Goal: Check status: Check status

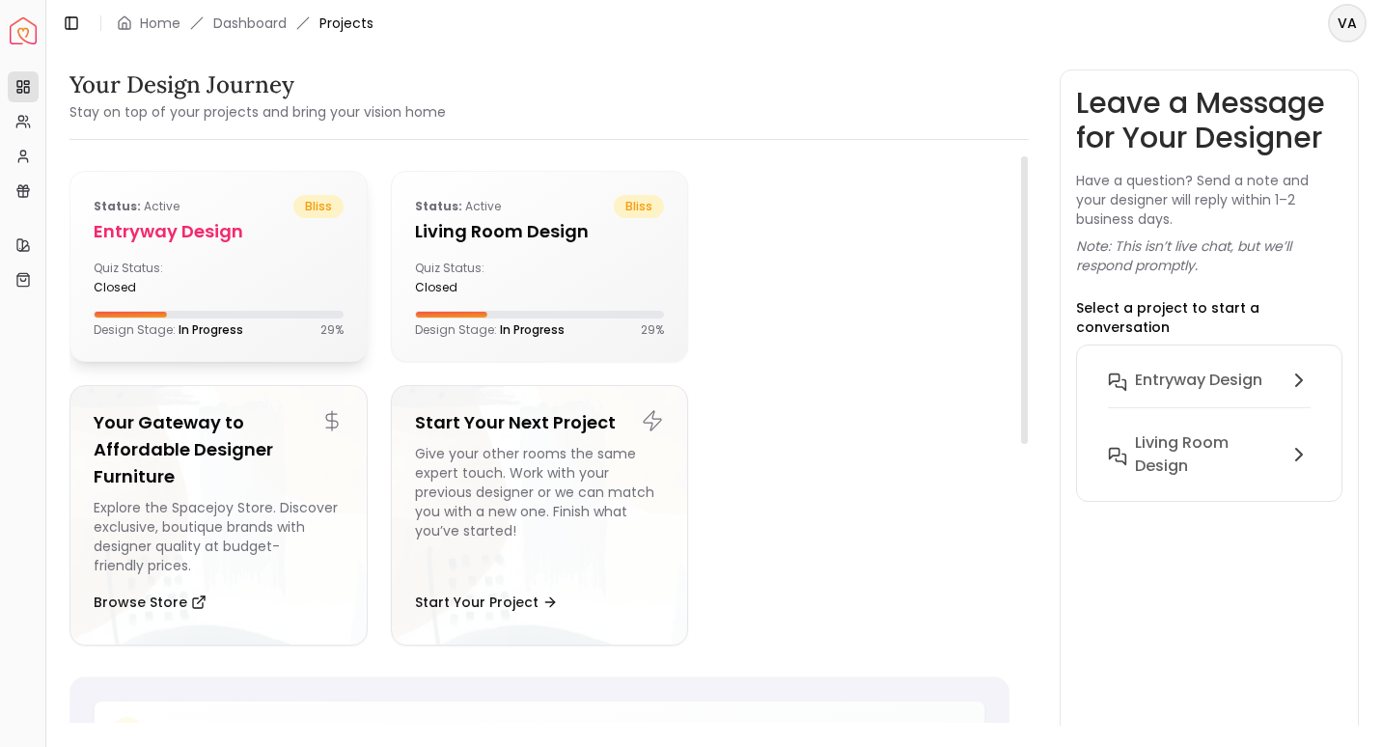
click at [176, 262] on div "Quiz Status: closed" at bounding box center [152, 278] width 117 height 35
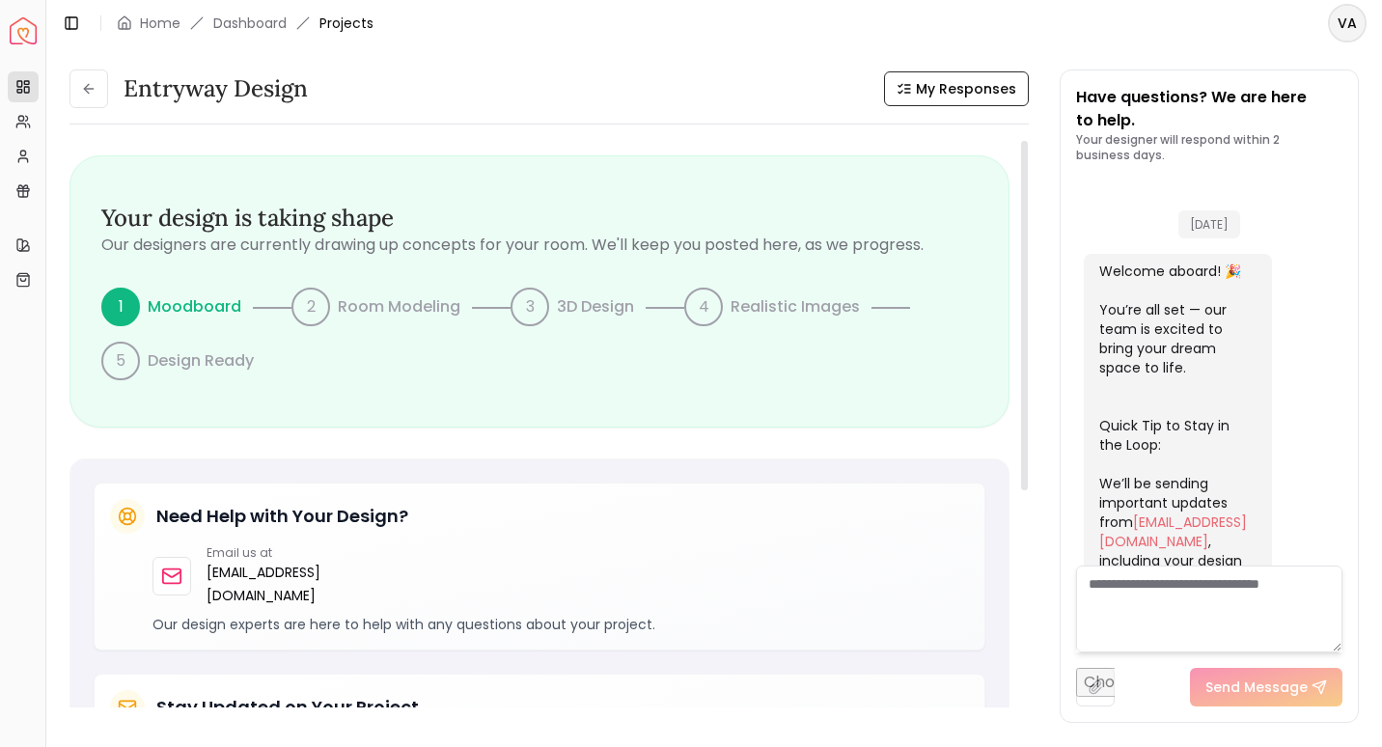
scroll to position [752, 0]
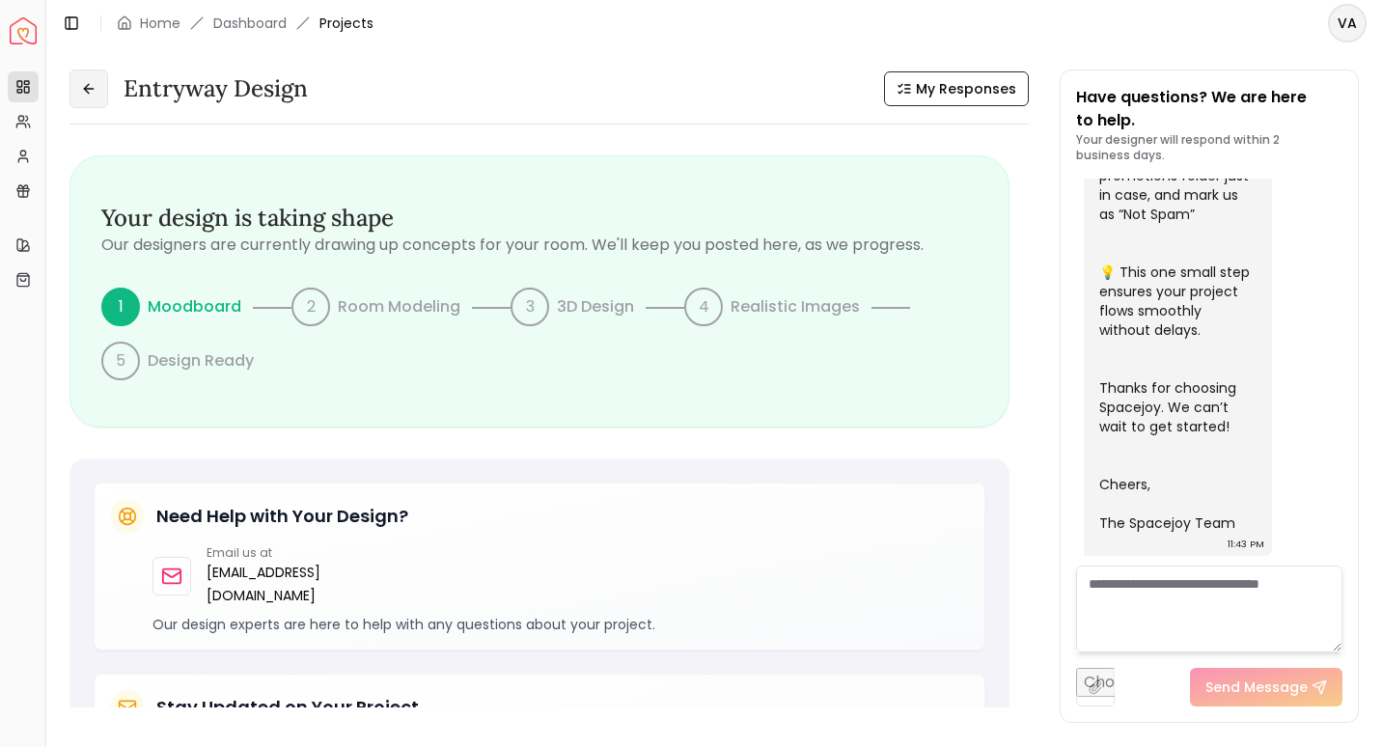
click at [79, 78] on button at bounding box center [88, 88] width 39 height 39
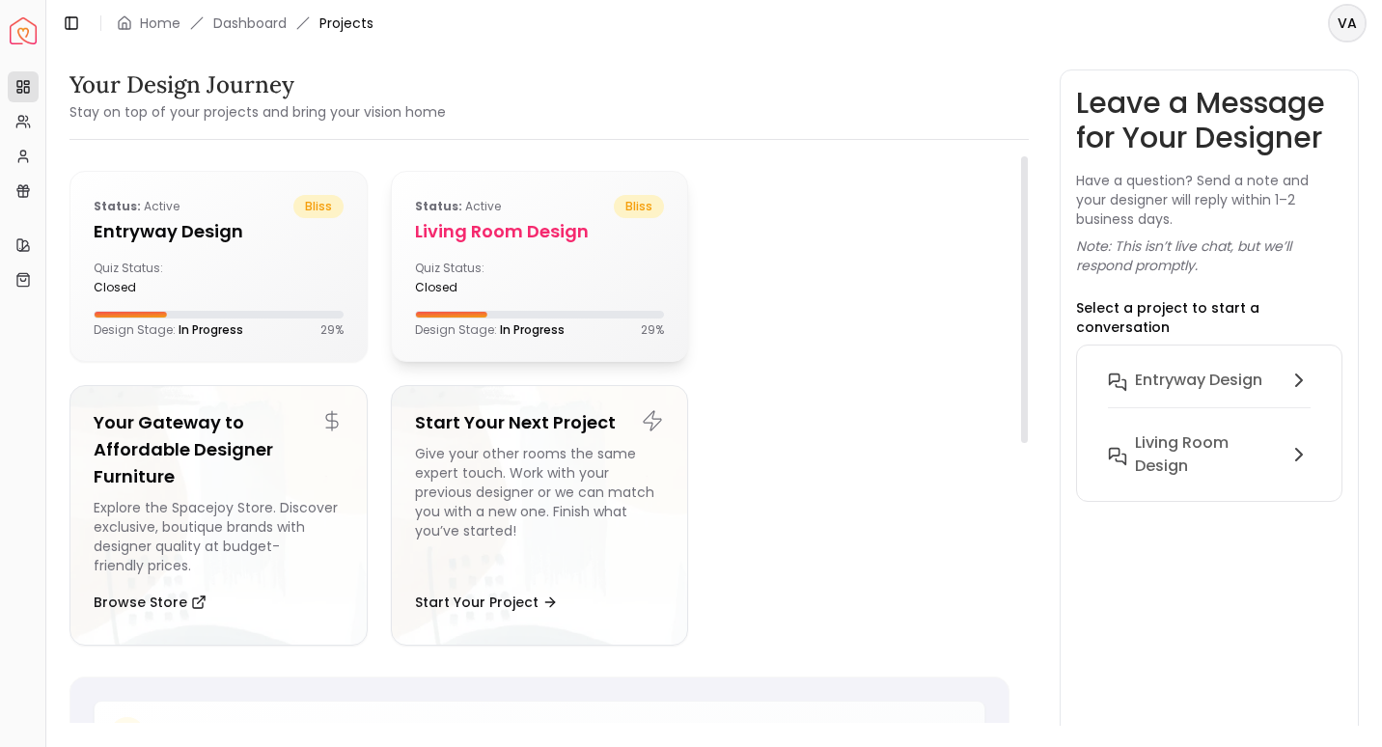
click at [519, 253] on div "Status: active bliss Living Room design Quiz Status: closed Design Stage: In Pr…" at bounding box center [540, 266] width 296 height 189
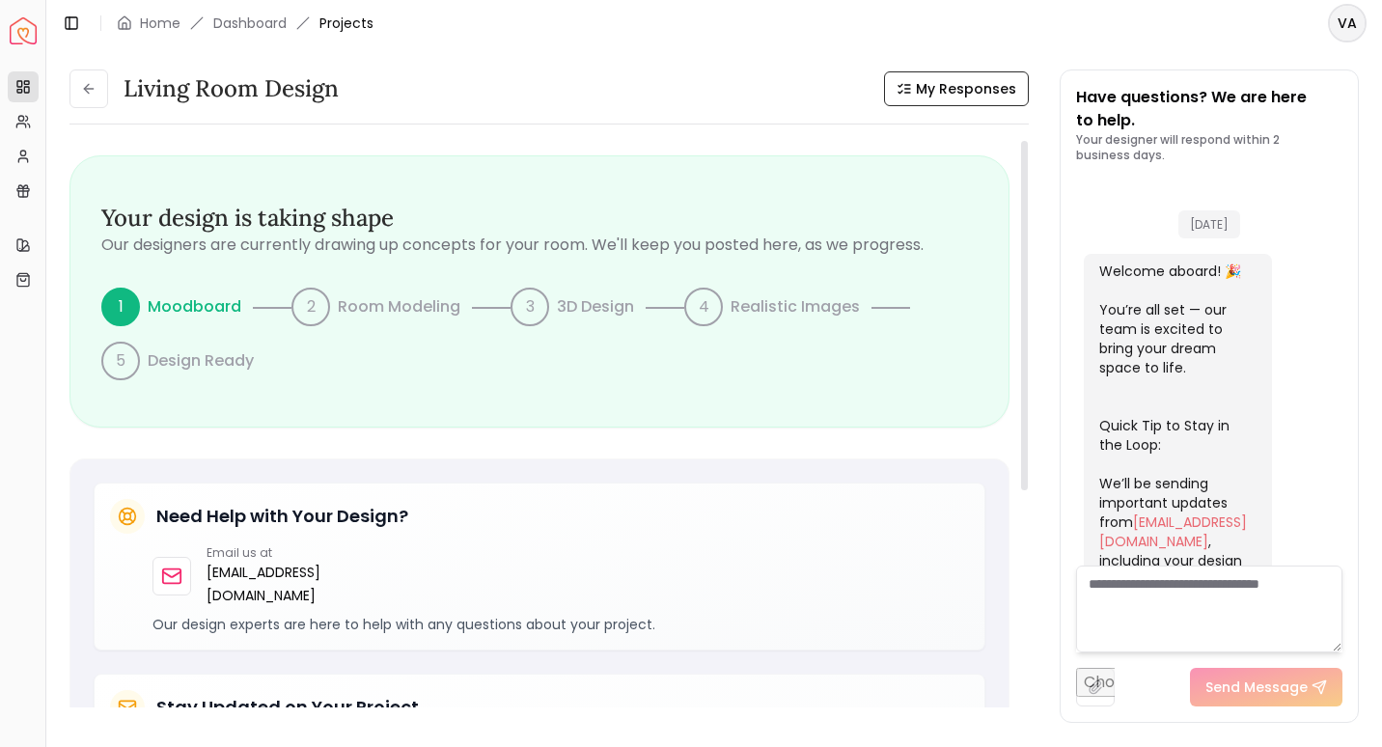
scroll to position [752, 0]
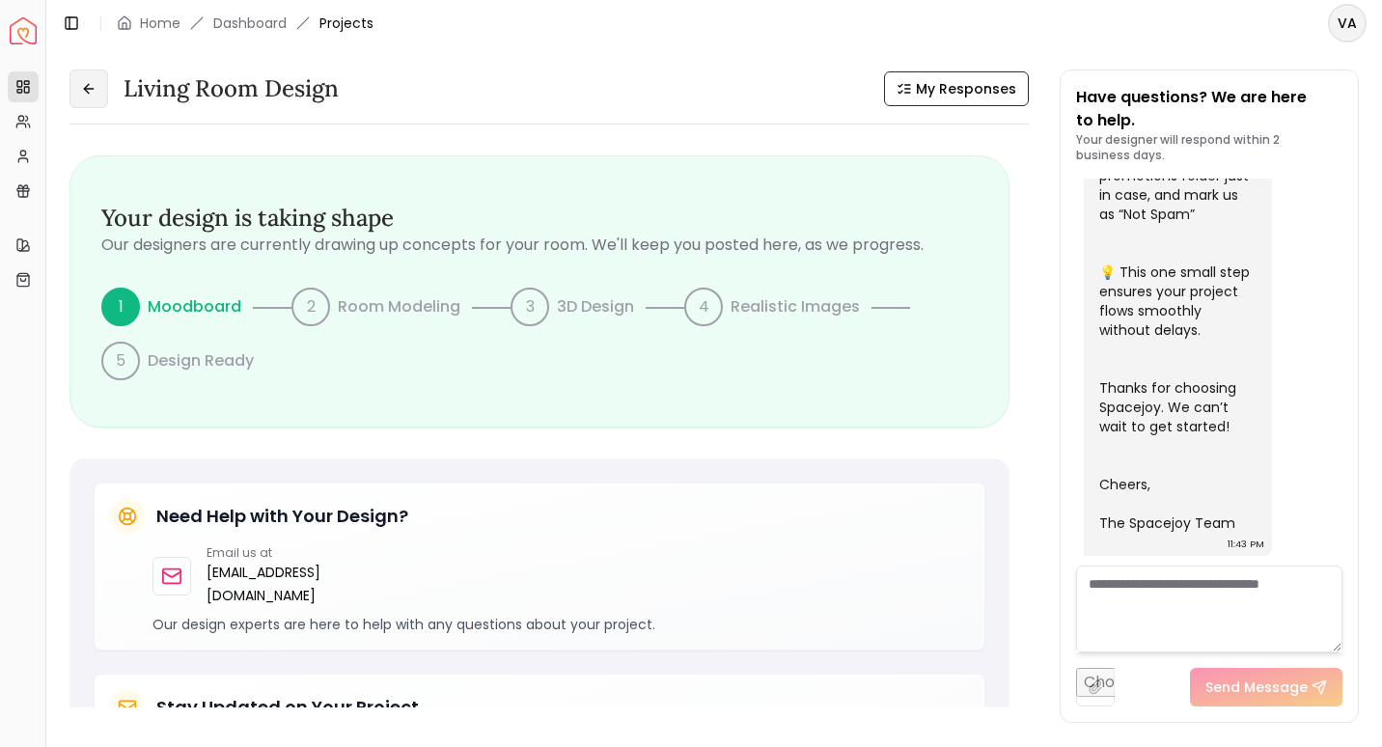
click at [89, 85] on icon at bounding box center [88, 88] width 15 height 15
